Goal: Transaction & Acquisition: Subscribe to service/newsletter

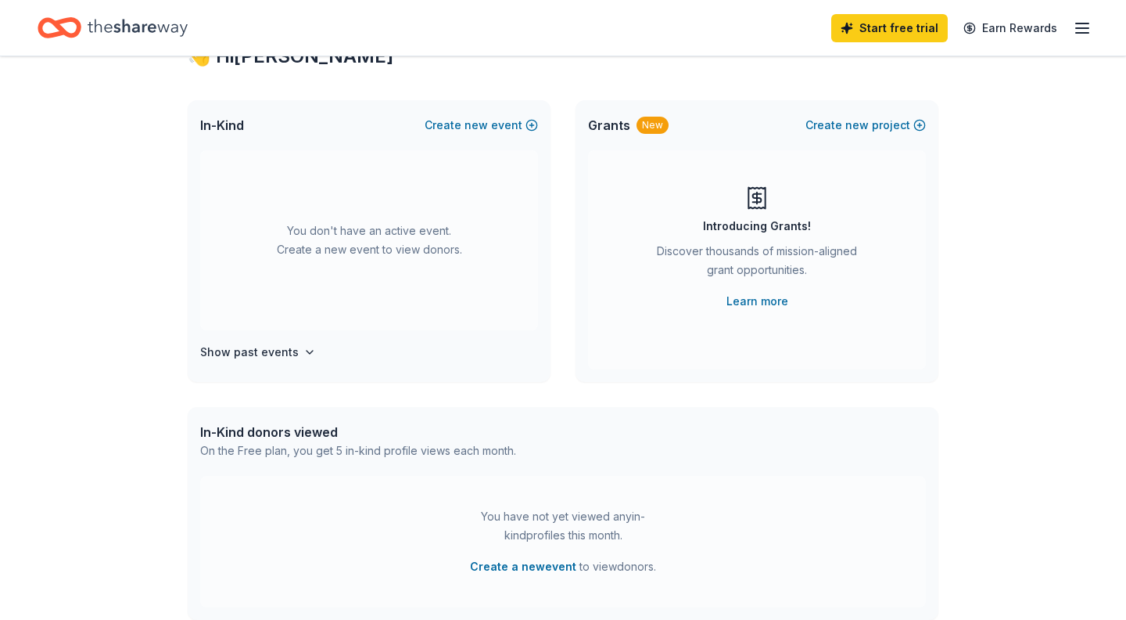
scroll to position [94, 0]
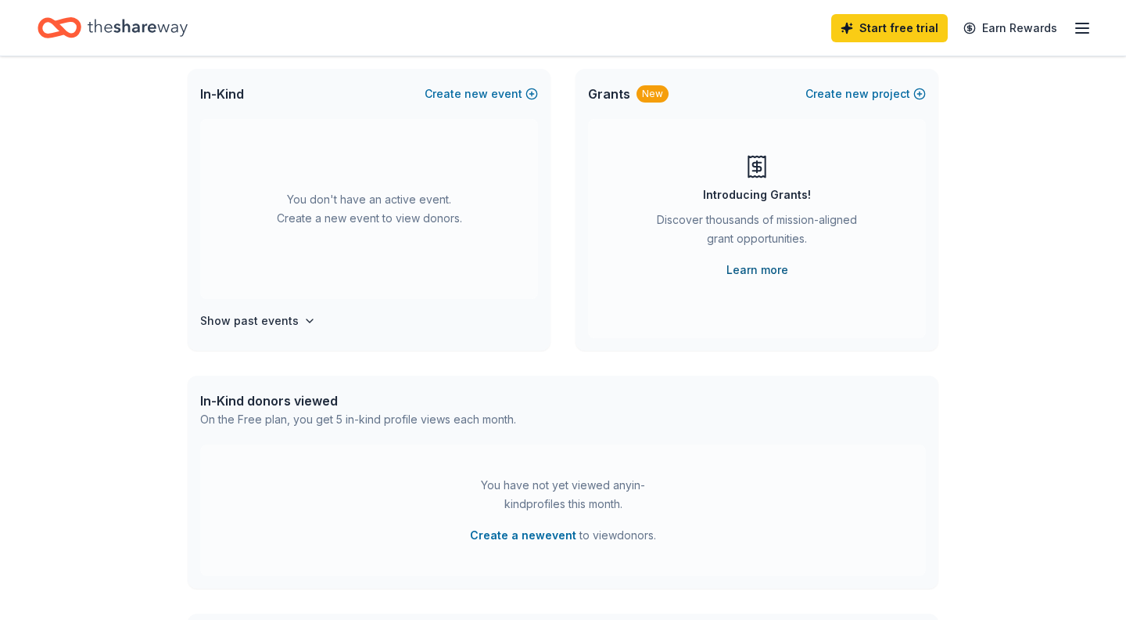
click at [745, 268] on link "Learn more" at bounding box center [758, 269] width 62 height 19
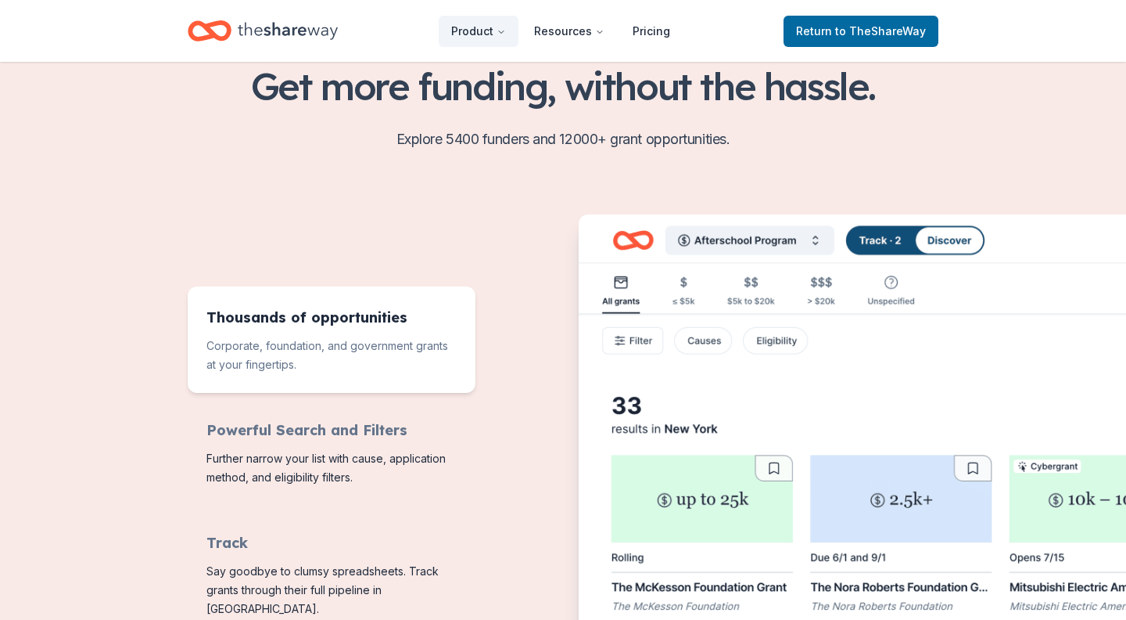
scroll to position [501, 0]
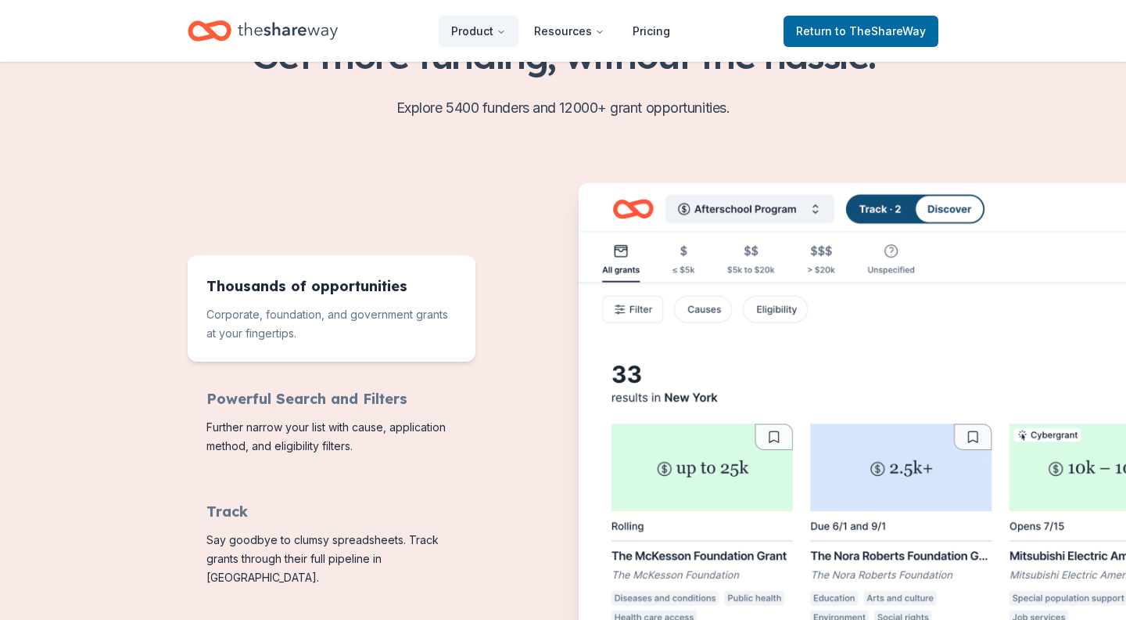
click at [815, 211] on img "Features for running your books" at bounding box center [923, 436] width 688 height 507
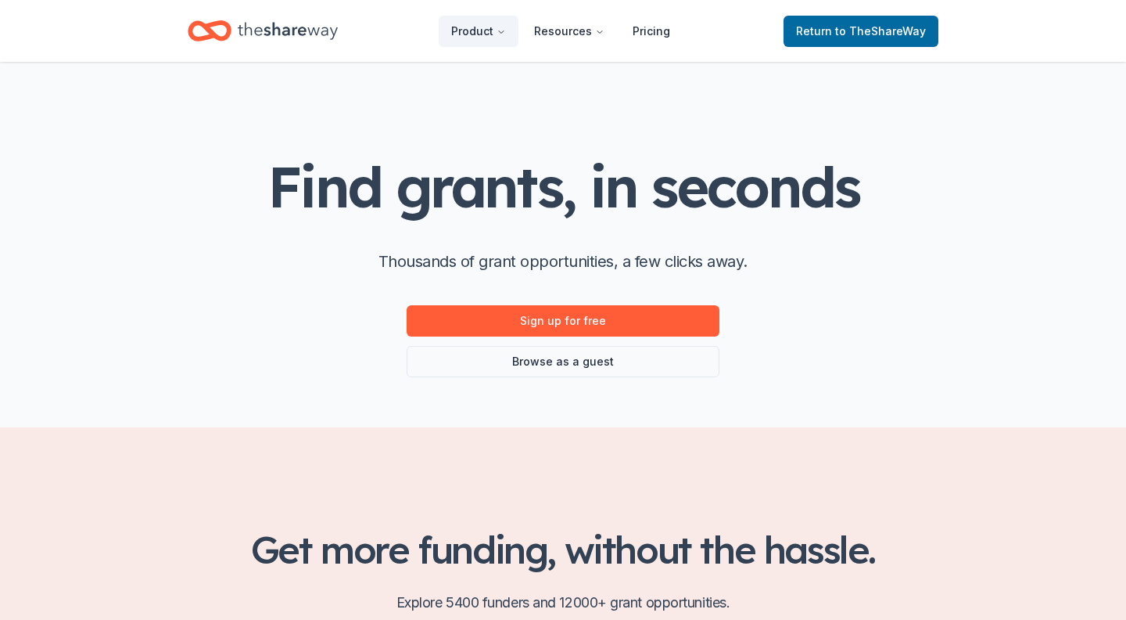
scroll to position [0, 0]
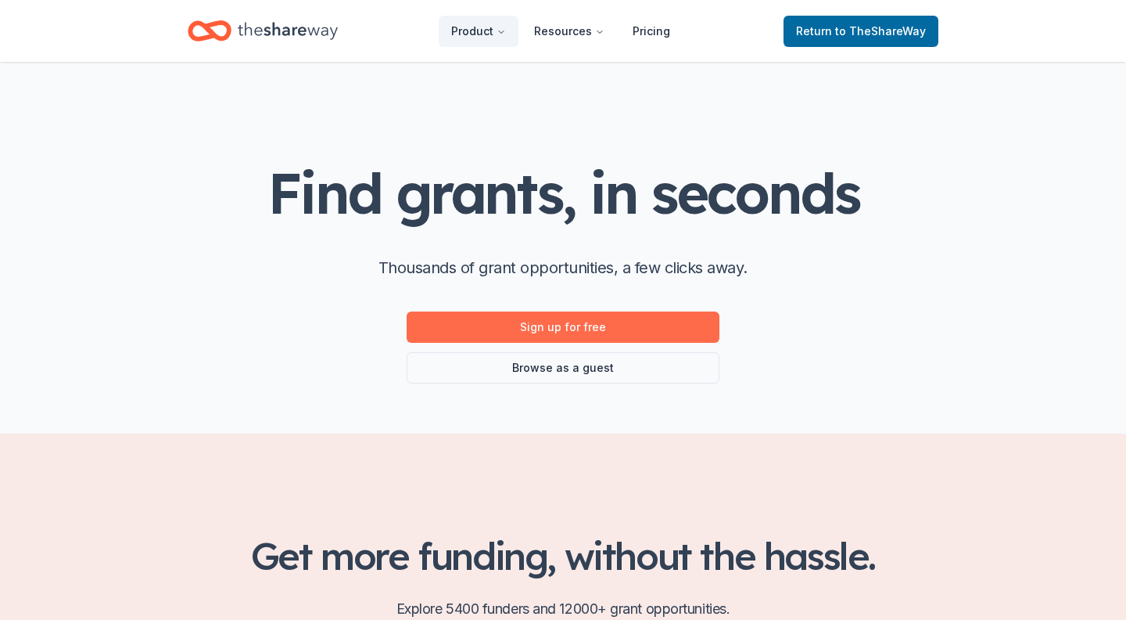
click at [569, 323] on link "Sign up for free" at bounding box center [563, 326] width 313 height 31
